Goal: Transaction & Acquisition: Purchase product/service

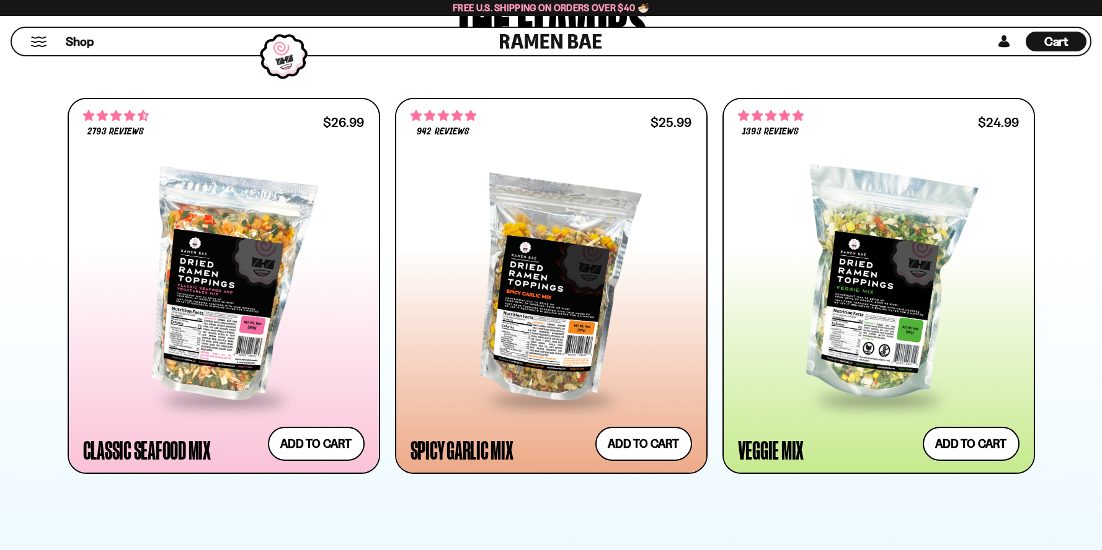
scroll to position [744, 0]
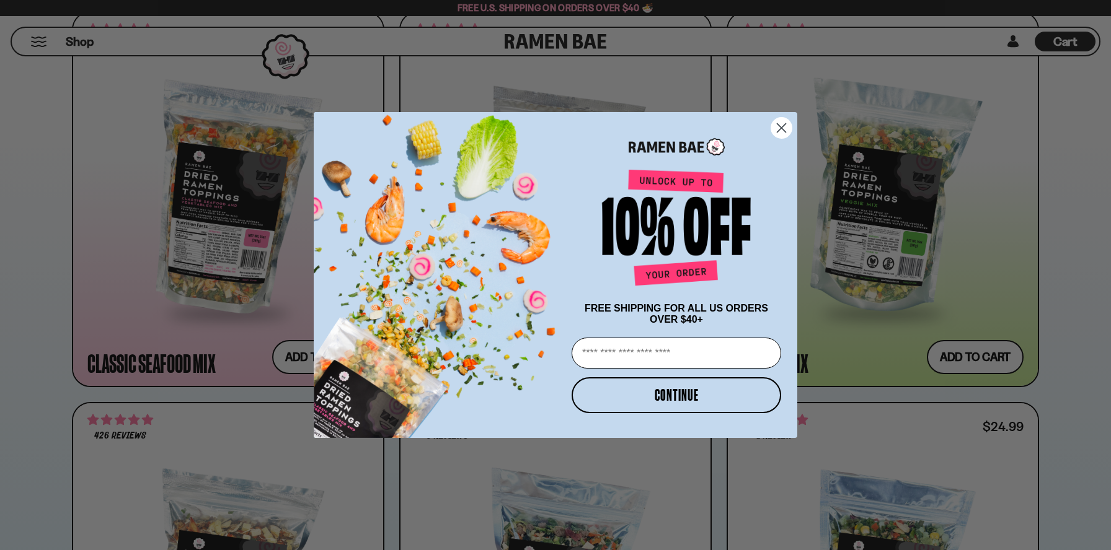
click at [774, 130] on circle "Close dialog" at bounding box center [781, 128] width 20 height 20
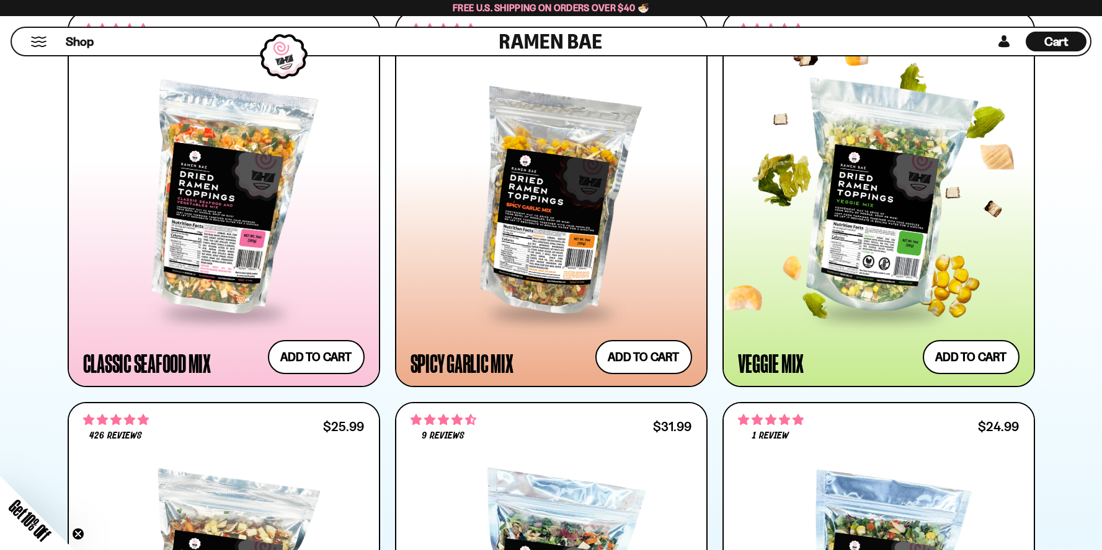
click at [893, 217] on div at bounding box center [878, 199] width 281 height 226
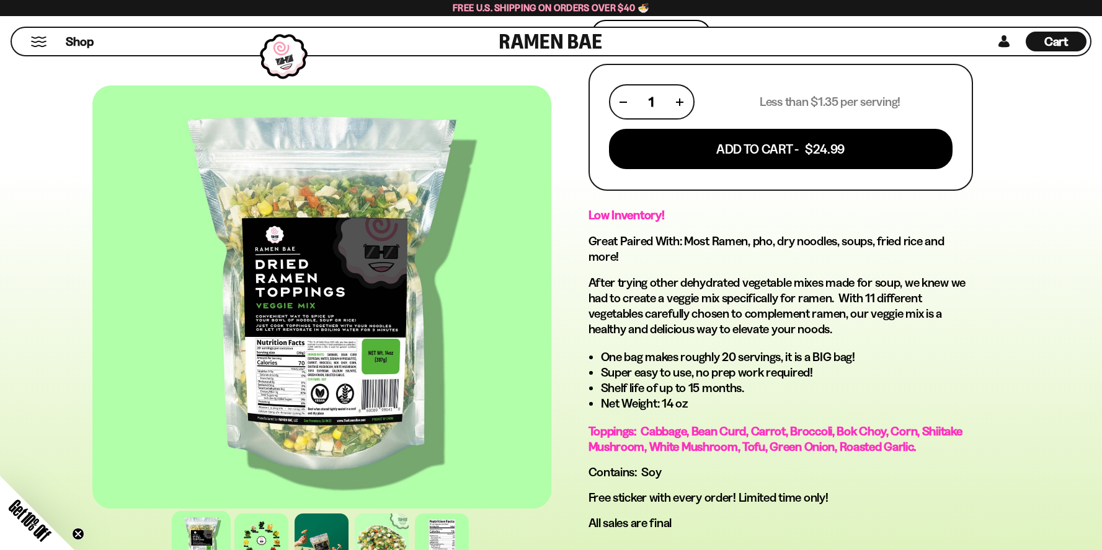
scroll to position [558, 0]
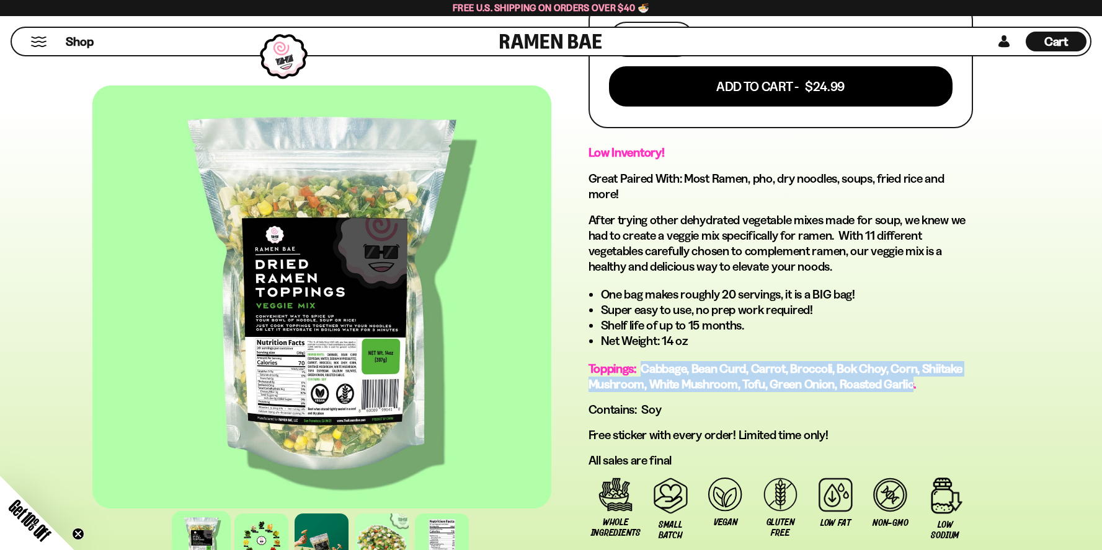
drag, startPoint x: 911, startPoint y: 386, endPoint x: 645, endPoint y: 370, distance: 267.0
click at [645, 370] on span "Toppings: Cabbage, Bean Curd, Carrot, Broccoli, Bok Choy, Corn, Shiitake Mushro…" at bounding box center [775, 376] width 374 height 30
copy span "Cabbage, Bean Curd, Carrot, Broccoli, Bok Choy, Corn, Shiitake Mushroom, White …"
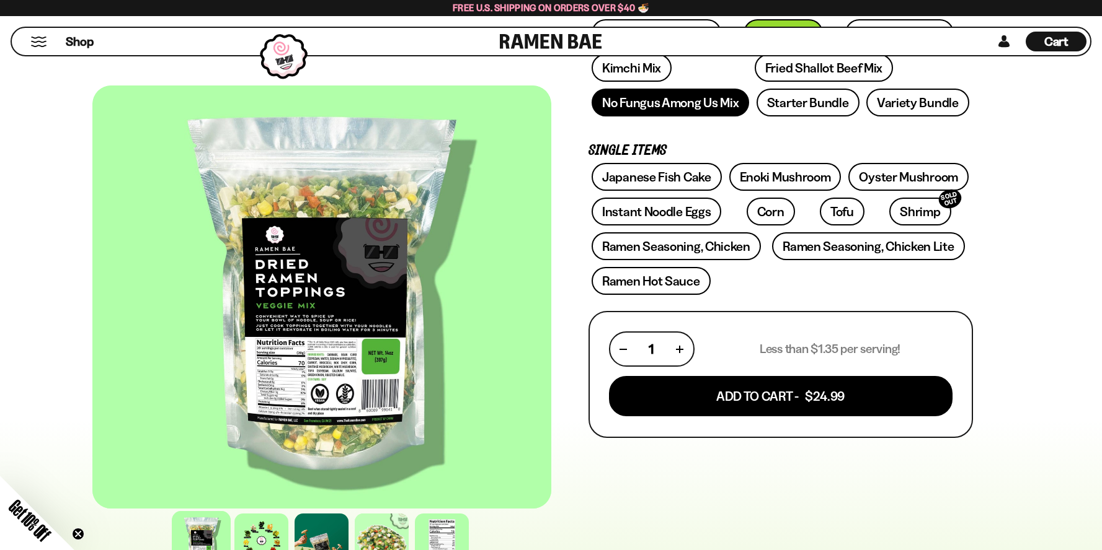
scroll to position [0, 0]
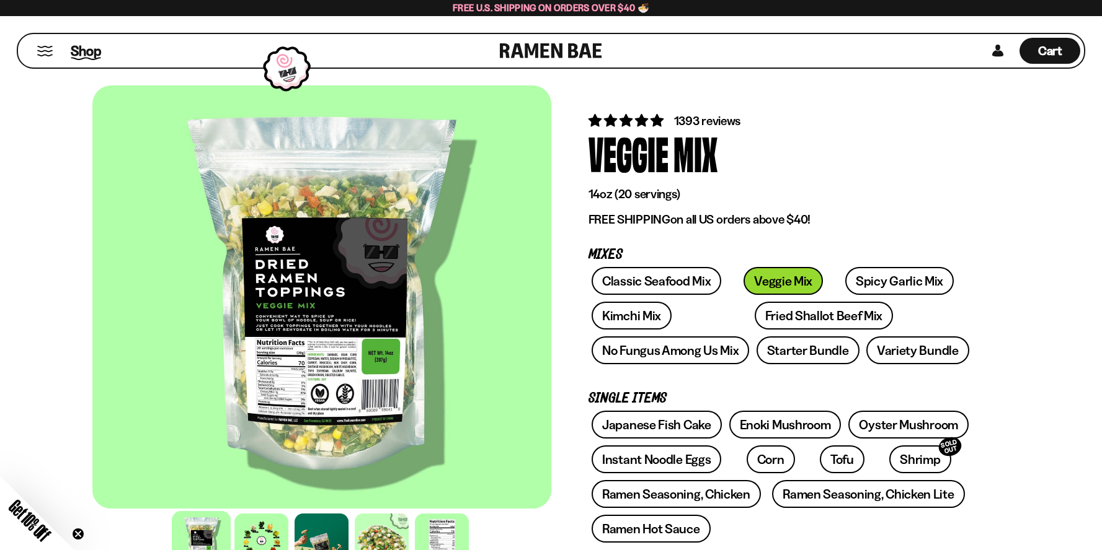
click at [94, 46] on span "Shop" at bounding box center [86, 51] width 30 height 19
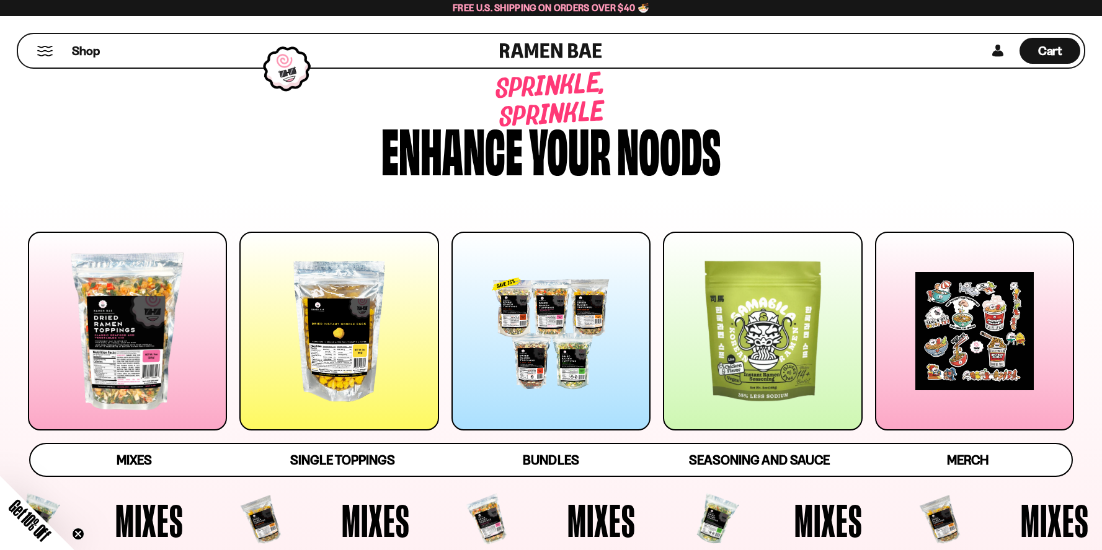
click at [323, 278] on div at bounding box center [338, 331] width 199 height 199
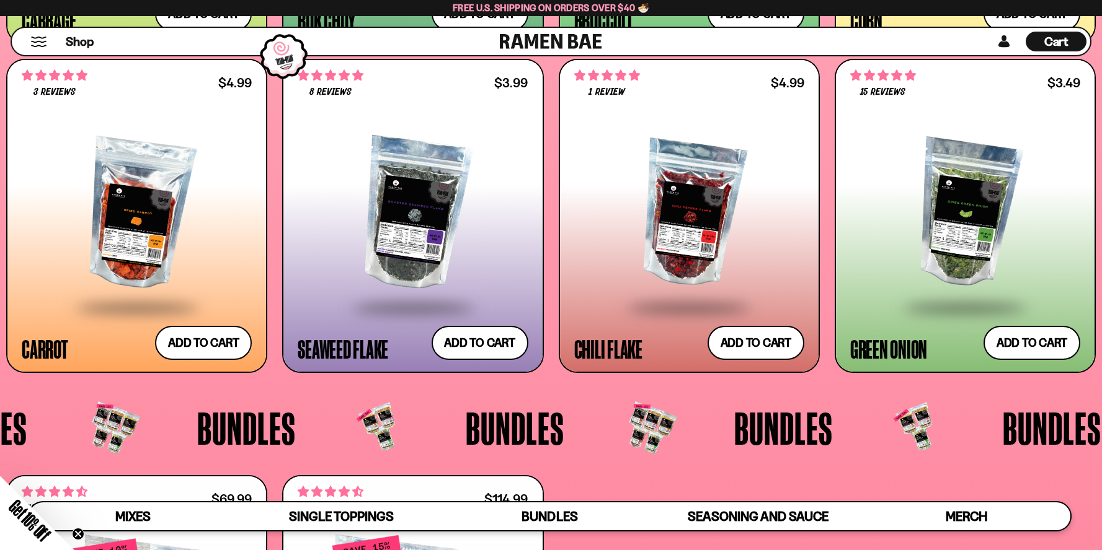
scroll to position [2602, 0]
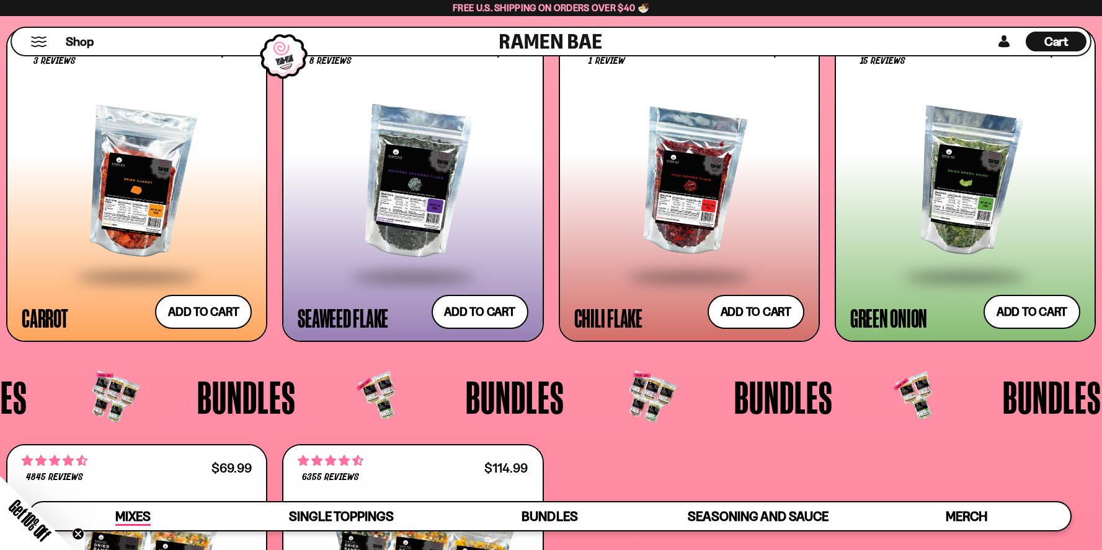
click at [125, 519] on span "Mixes" at bounding box center [132, 517] width 35 height 17
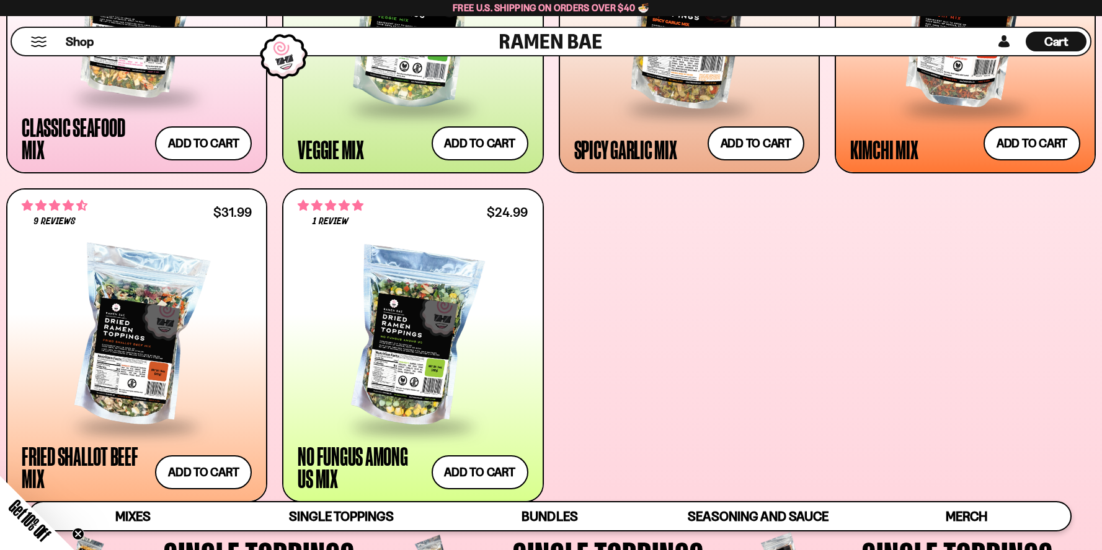
scroll to position [741, 0]
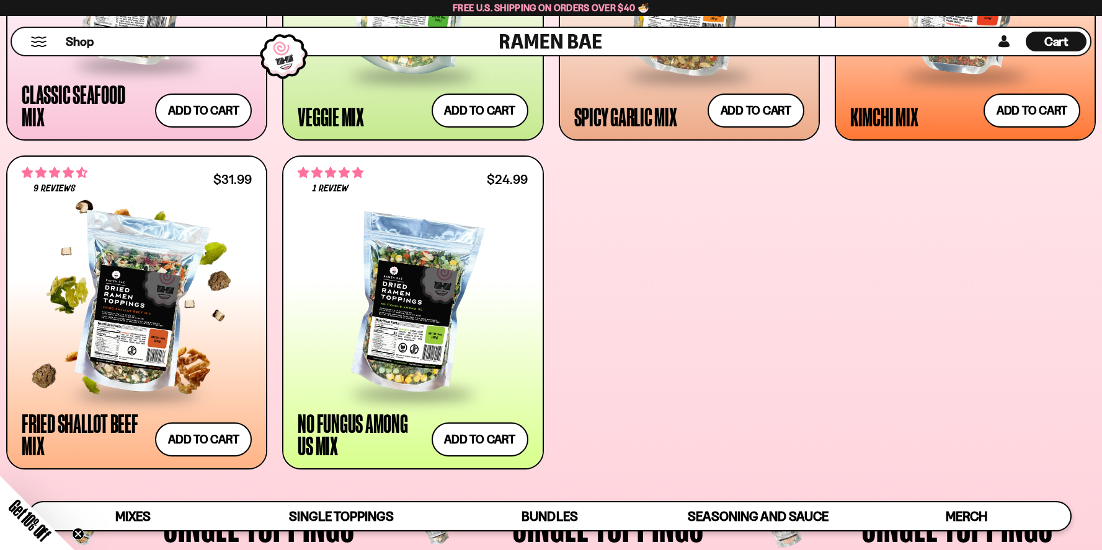
click at [147, 337] on div at bounding box center [137, 305] width 230 height 175
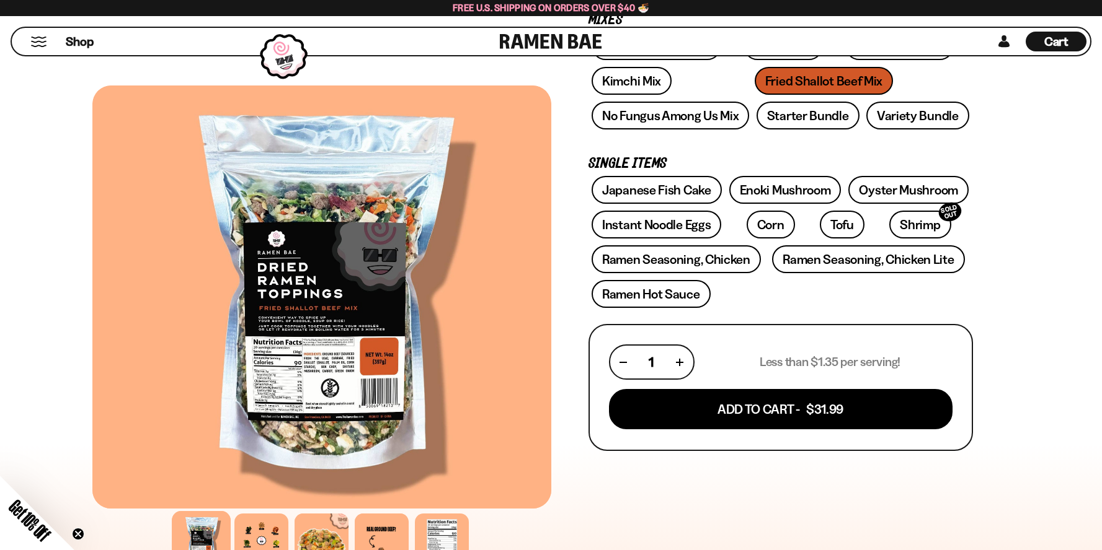
scroll to position [186, 0]
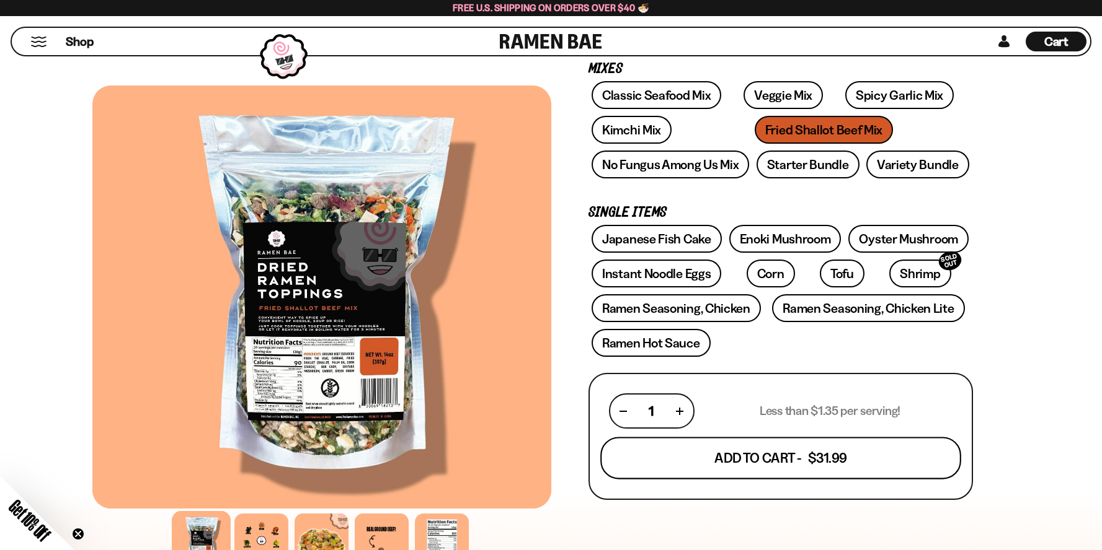
click at [886, 461] on button "Add To Cart - $31.99" at bounding box center [780, 459] width 361 height 42
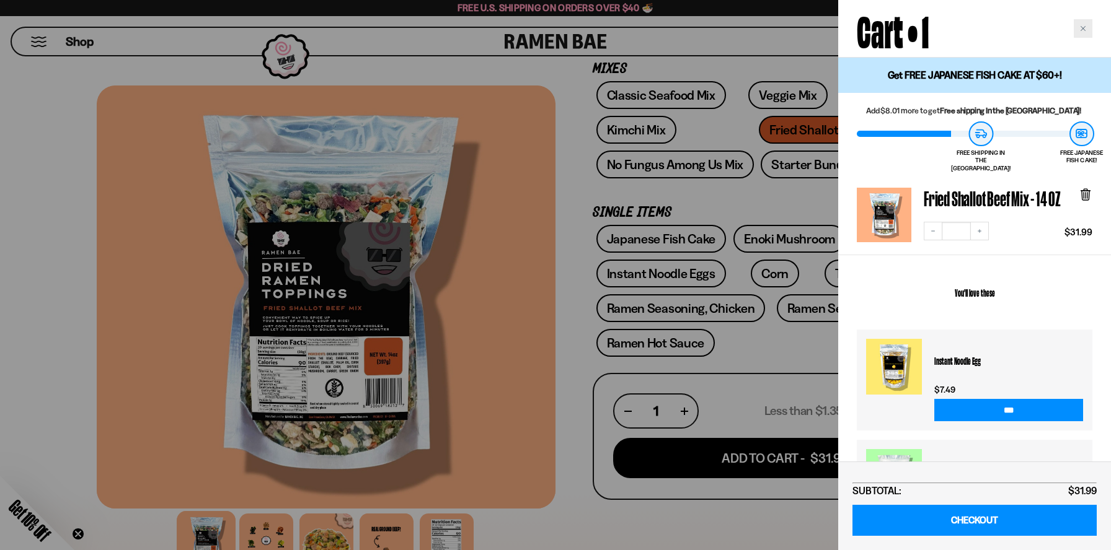
click at [1085, 27] on icon "Close cart" at bounding box center [1083, 28] width 6 height 6
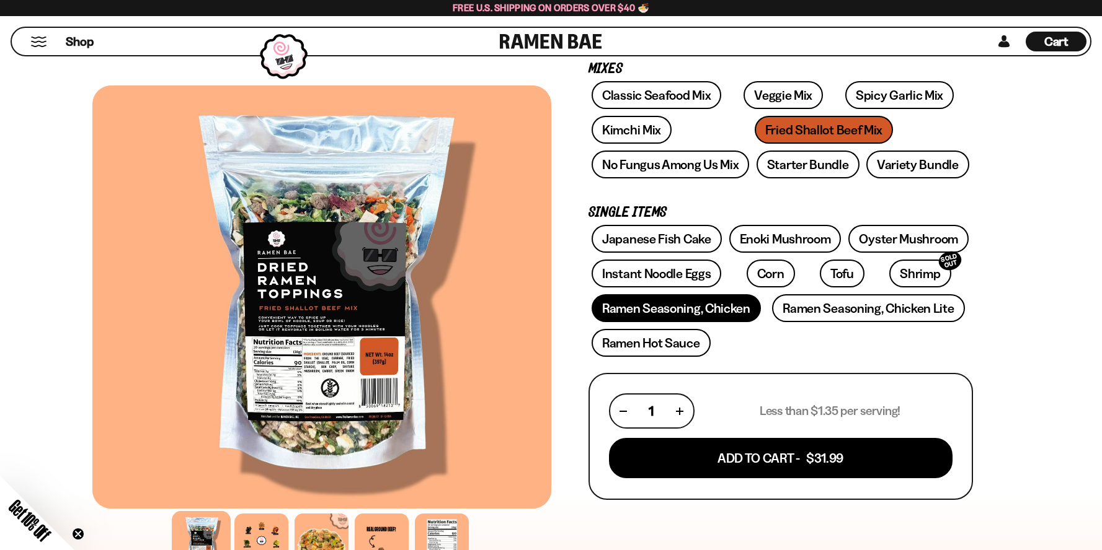
click at [702, 313] on link "Ramen Seasoning, Chicken" at bounding box center [675, 308] width 169 height 28
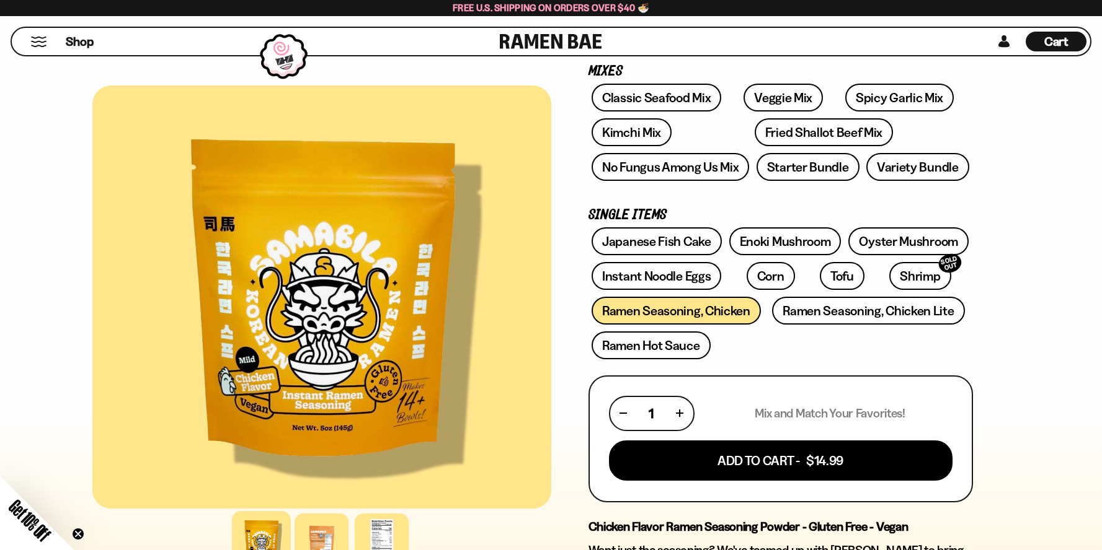
scroll to position [186, 0]
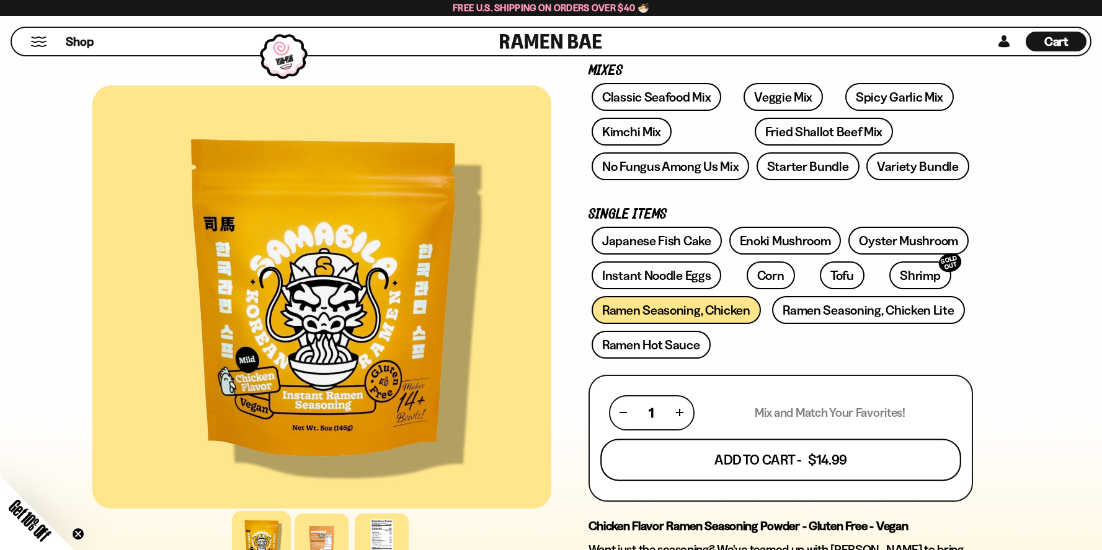
click at [893, 466] on button "Add To Cart - $14.99" at bounding box center [780, 460] width 361 height 42
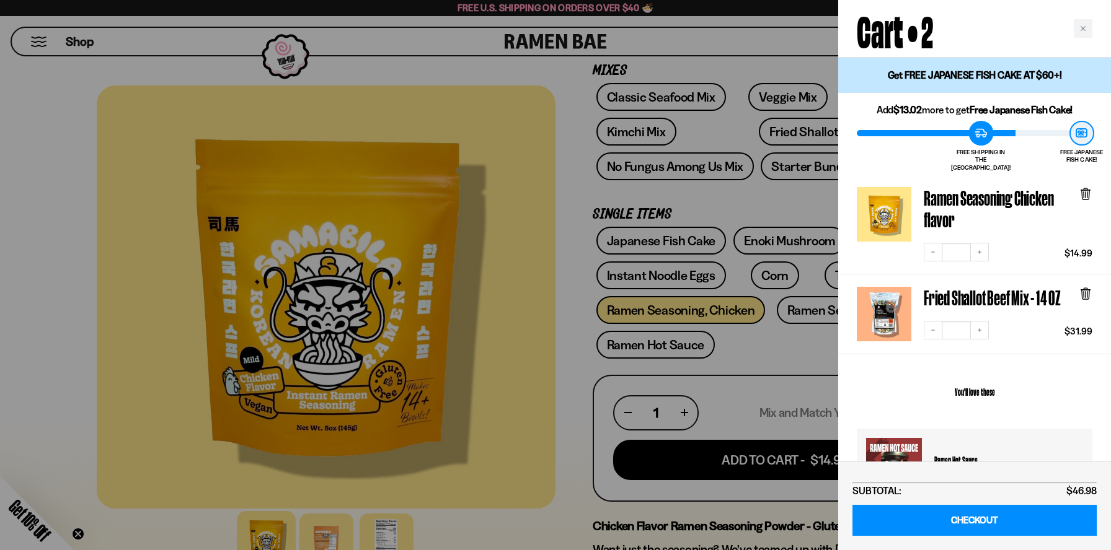
click at [668, 48] on div at bounding box center [555, 275] width 1111 height 550
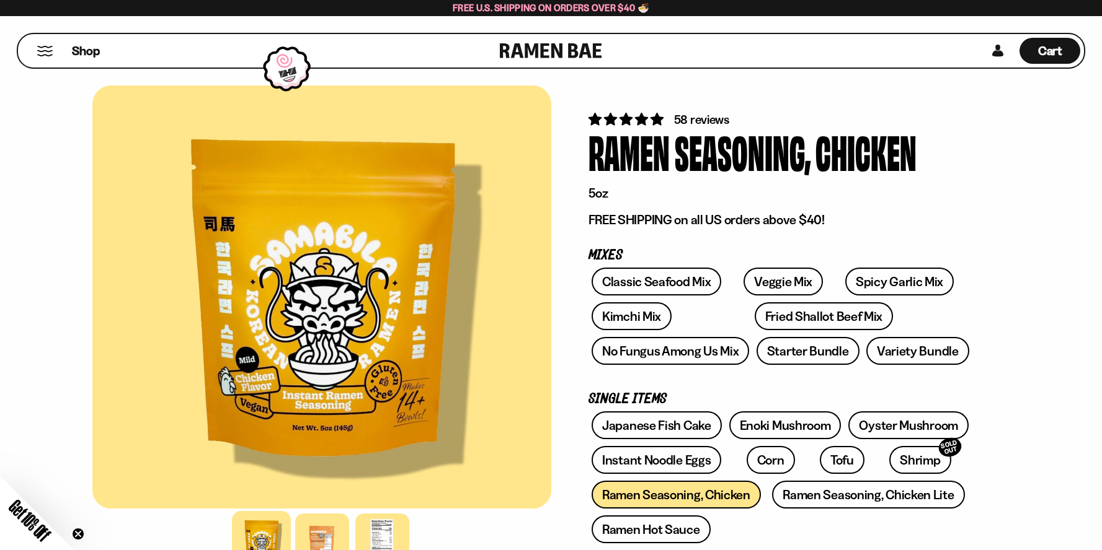
scroll to position [0, 0]
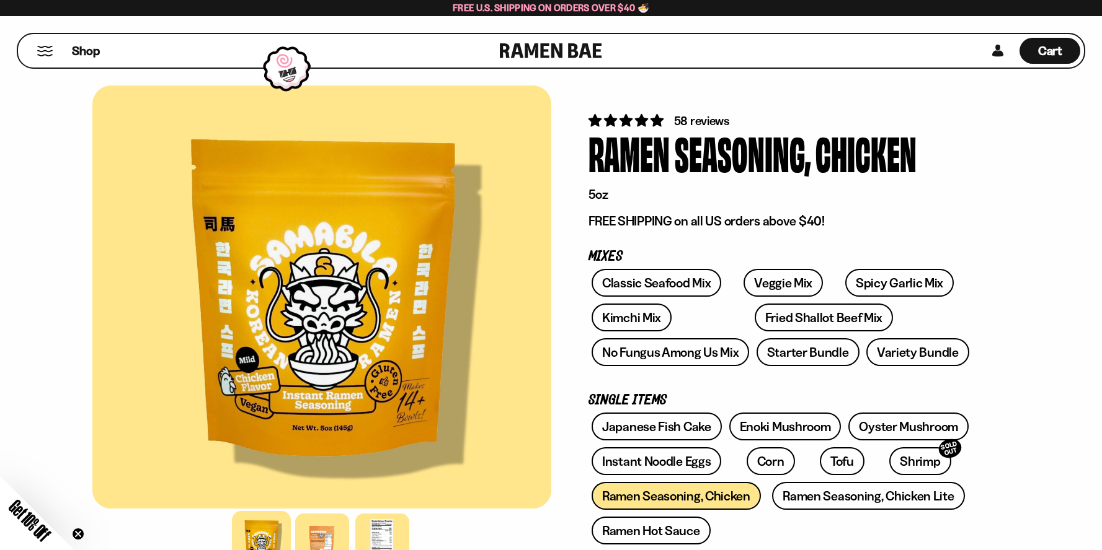
click at [56, 54] on div "Shop" at bounding box center [261, 50] width 478 height 33
click at [87, 51] on span "Shop" at bounding box center [86, 51] width 30 height 19
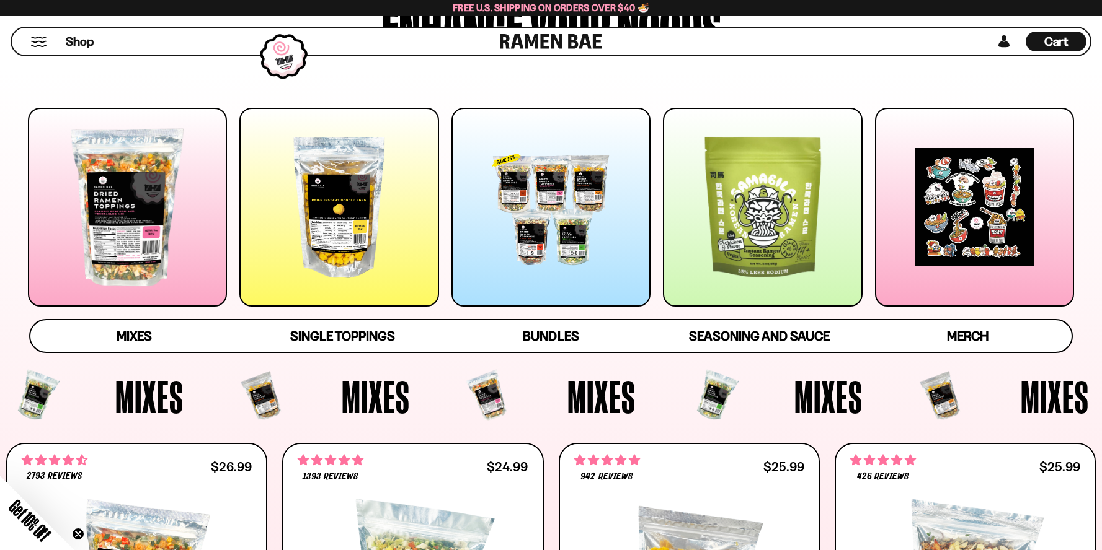
click at [325, 208] on div at bounding box center [338, 207] width 199 height 199
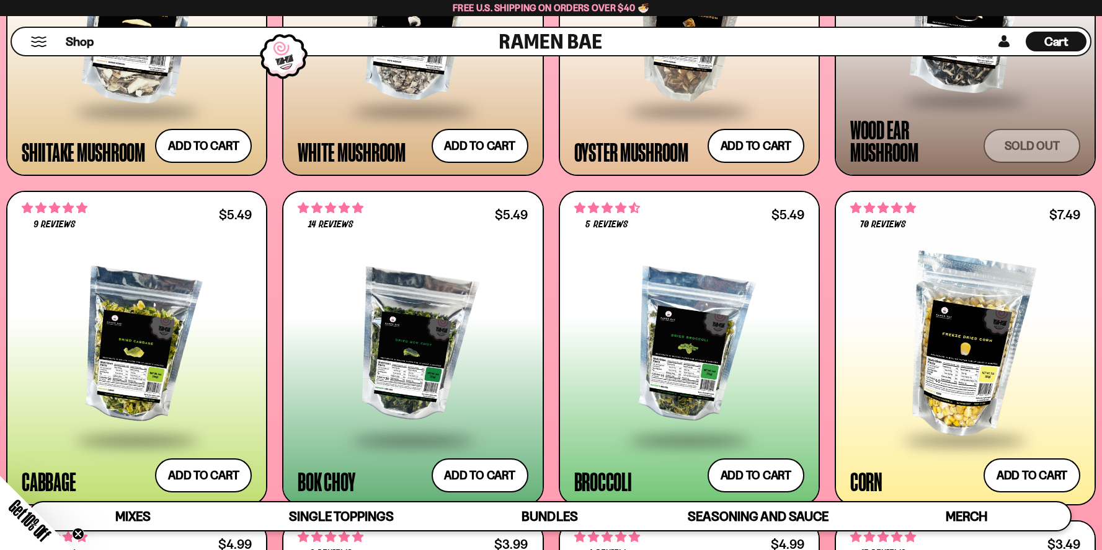
scroll to position [2106, 0]
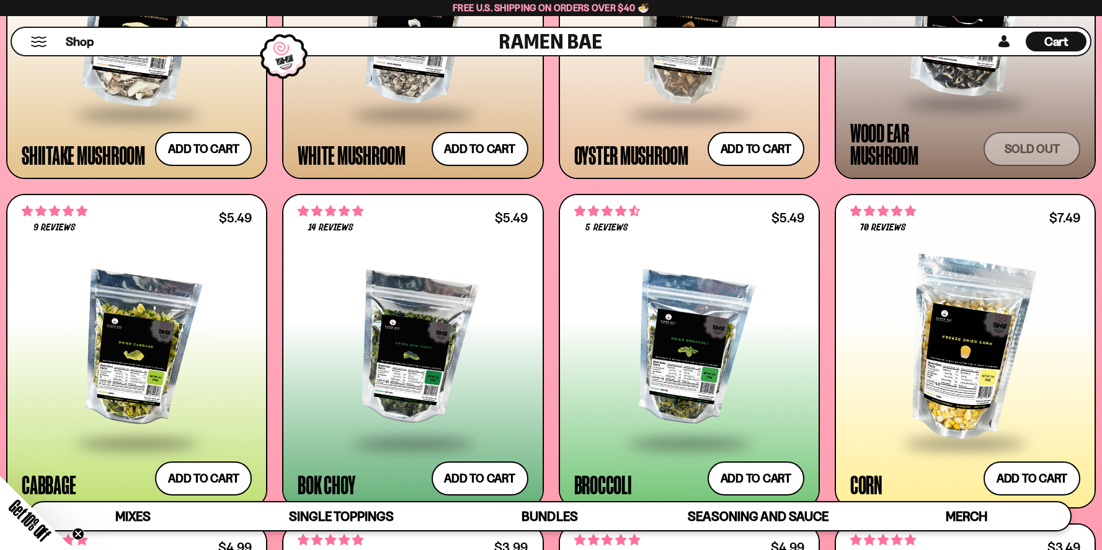
click at [1055, 43] on span "Cart" at bounding box center [1056, 41] width 24 height 15
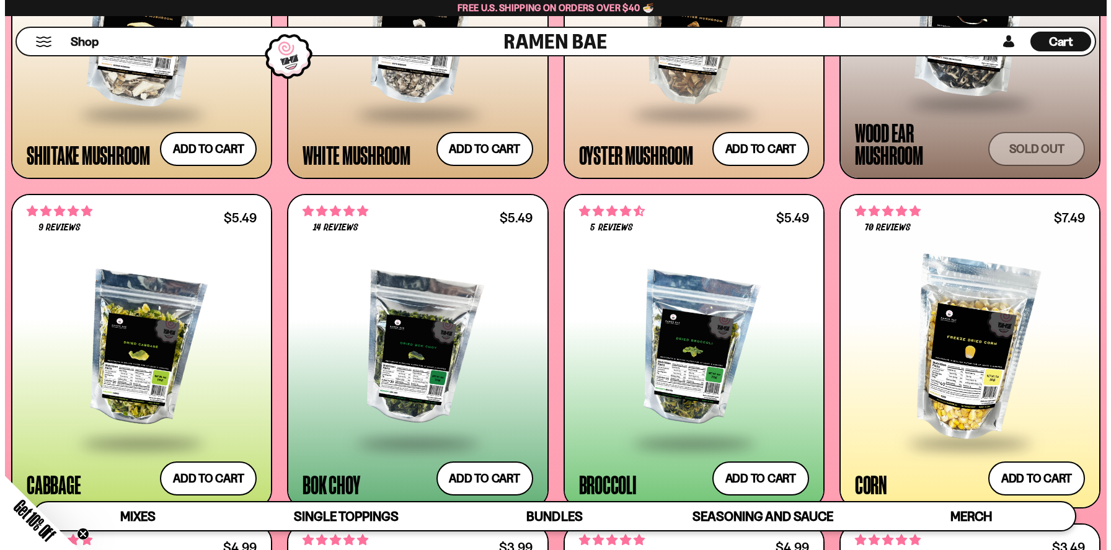
scroll to position [2119, 0]
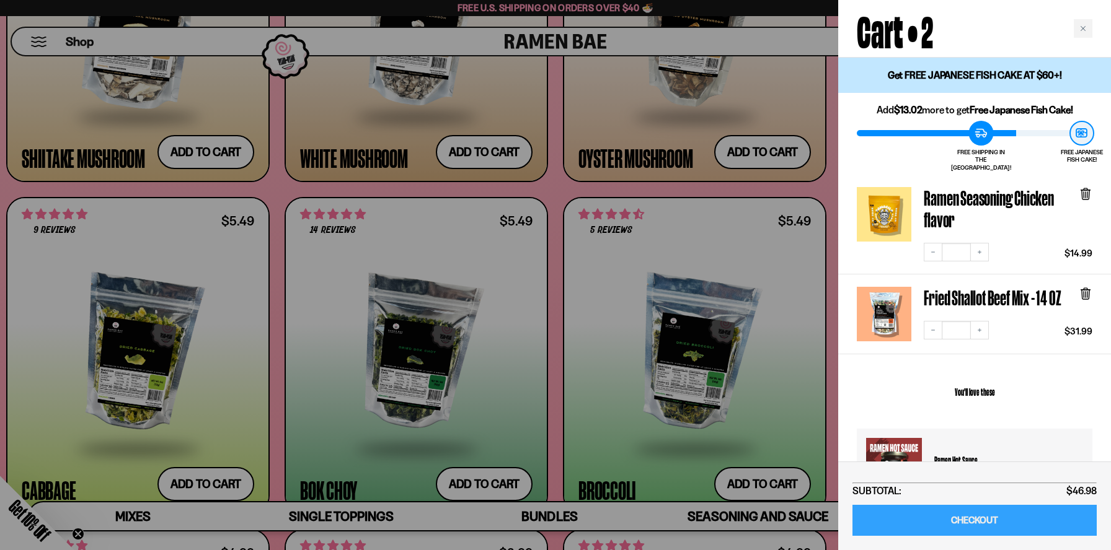
click at [995, 518] on link "CHECKOUT" at bounding box center [974, 521] width 244 height 32
